Goal: Task Accomplishment & Management: Manage account settings

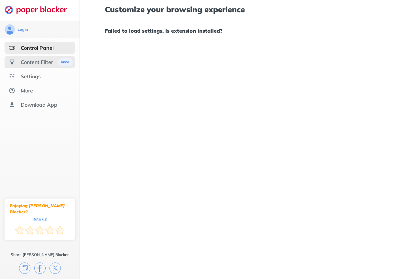
click at [46, 65] on div "Content Filter" at bounding box center [40, 62] width 70 height 12
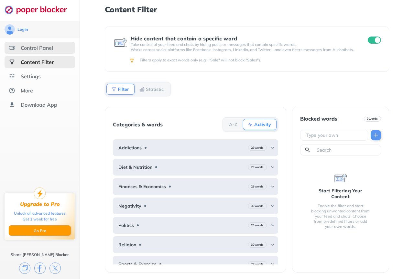
click at [47, 51] on div "Control Panel" at bounding box center [40, 48] width 70 height 12
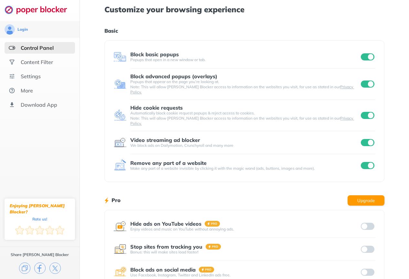
click at [367, 58] on input "checkbox" at bounding box center [368, 56] width 14 height 7
click at [367, 162] on input "checkbox" at bounding box center [368, 165] width 14 height 7
click at [367, 136] on div "Video streaming ad blocker We block ads on Dailymotion, Crunchyroll and many mo…" at bounding box center [243, 142] width 261 height 13
click at [366, 137] on div "Login Control Panel Content Filter Settings More Download App Enjoying [PERSON_…" at bounding box center [204, 172] width 409 height 344
click at [367, 113] on div "Hide cookie requests Automatically block cookie request popups & reject access …" at bounding box center [243, 115] width 261 height 21
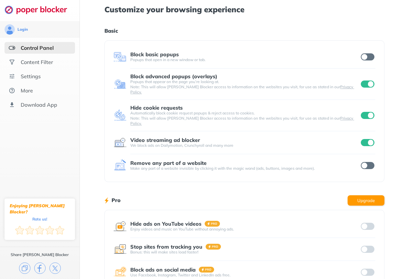
click at [367, 112] on input "checkbox" at bounding box center [368, 115] width 14 height 7
click at [366, 87] on div "Block advanced popups (overlays) Popups that appear on the page you’re looking …" at bounding box center [243, 83] width 261 height 21
click at [366, 83] on input "checkbox" at bounding box center [368, 83] width 14 height 7
click at [369, 139] on input "checkbox" at bounding box center [368, 142] width 14 height 7
click at [366, 108] on div "Hide cookie requests Automatically block cookie request popups & reject access …" at bounding box center [243, 115] width 261 height 21
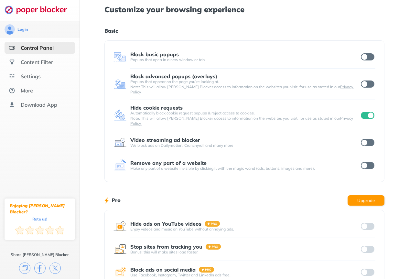
click at [366, 112] on input "checkbox" at bounding box center [368, 115] width 14 height 7
click at [367, 60] on input "checkbox" at bounding box center [368, 56] width 14 height 7
click at [368, 80] on input "checkbox" at bounding box center [368, 83] width 14 height 7
click at [369, 112] on input "checkbox" at bounding box center [368, 115] width 14 height 7
click at [367, 139] on input "checkbox" at bounding box center [368, 142] width 14 height 7
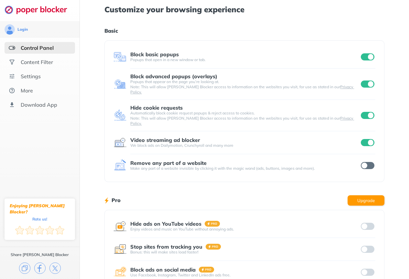
click at [367, 162] on input "checkbox" at bounding box center [368, 165] width 14 height 7
click at [58, 64] on div "Content Filter" at bounding box center [40, 62] width 70 height 12
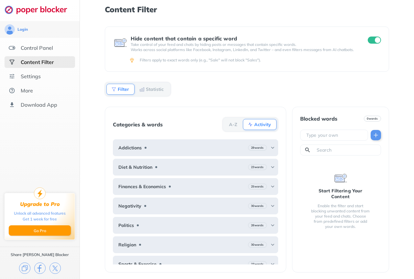
click at [372, 41] on input "checkbox" at bounding box center [374, 40] width 14 height 7
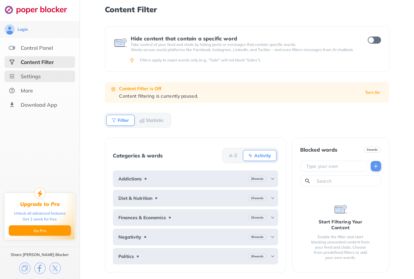
click at [54, 80] on div "Settings" at bounding box center [40, 76] width 70 height 12
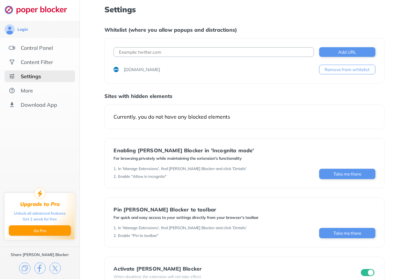
click at [184, 55] on input at bounding box center [213, 52] width 200 height 10
paste input "[URL][DOMAIN_NAME]"
type input "[URL][DOMAIN_NAME]"
click at [336, 51] on button "Add URL" at bounding box center [347, 52] width 56 height 10
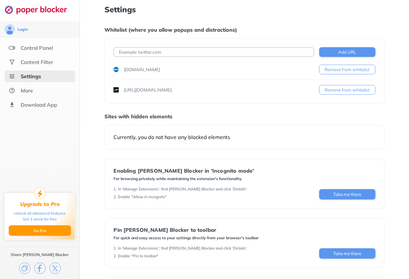
click at [351, 91] on button "Remove from whitelist" at bounding box center [347, 90] width 56 height 10
